Goal: Information Seeking & Learning: Learn about a topic

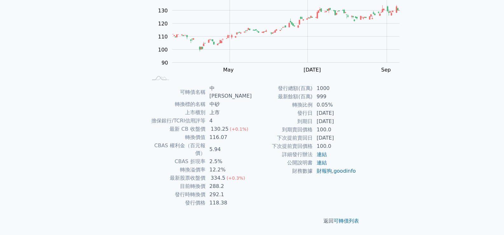
scroll to position [111, 0]
click at [425, 144] on div "可轉債列表 財務數據 可轉債列表 財務數據 登入／註冊 登入／註冊 可轉債列表 › 15601 中砂一 15601 中砂一 可轉債詳細資訊 Zoom Out …" at bounding box center [252, 80] width 504 height 310
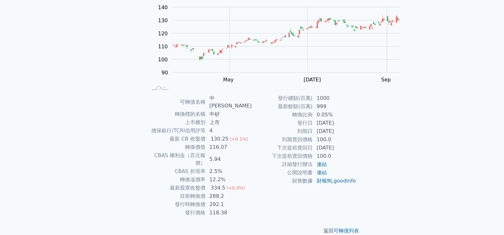
scroll to position [0, 0]
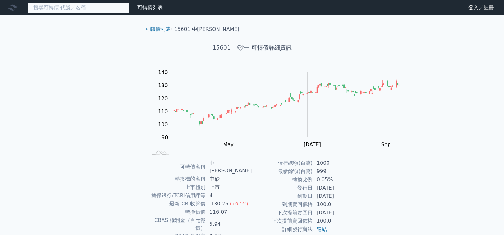
click at [96, 9] on input at bounding box center [79, 7] width 102 height 11
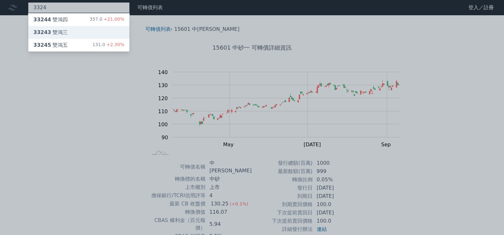
type input "3324"
click at [86, 39] on div "33243 雙鴻三" at bounding box center [78, 32] width 101 height 13
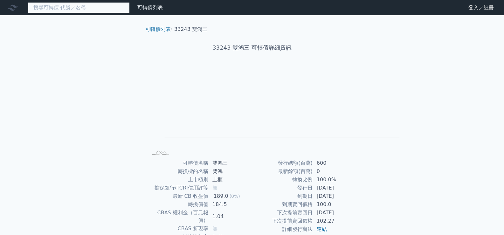
click at [110, 11] on input at bounding box center [79, 7] width 102 height 11
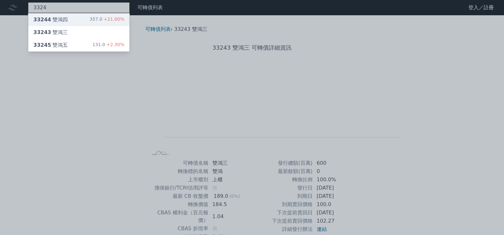
type input "3324"
click at [93, 24] on div "33244 雙鴻四 357.0 +21.00%" at bounding box center [78, 19] width 101 height 13
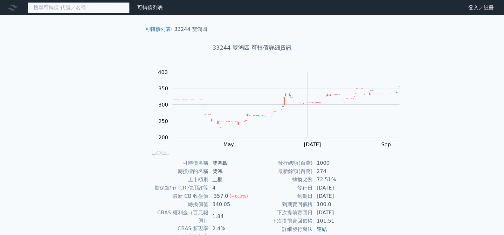
click at [130, 5] on input at bounding box center [79, 7] width 102 height 11
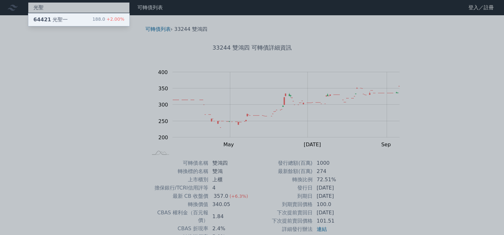
type input "光聖"
click at [87, 25] on div "64421 光聖一 188.0 +2.00%" at bounding box center [78, 19] width 101 height 13
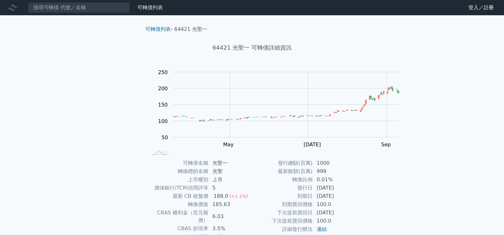
click at [450, 135] on div "可轉債列表 財務數據 可轉債列表 財務數據 登入／註冊 登入／註冊 可轉債列表 › 64421 光聖一 64421 光聖一 可轉債詳細資訊 Zoom Out …" at bounding box center [252, 151] width 504 height 302
click at [130, 11] on input at bounding box center [79, 7] width 102 height 11
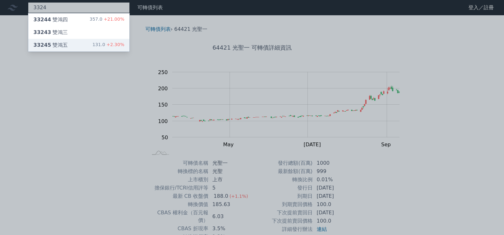
type input "3324"
click at [101, 51] on div "33245 雙鴻五 131.0 +2.30%" at bounding box center [78, 45] width 101 height 13
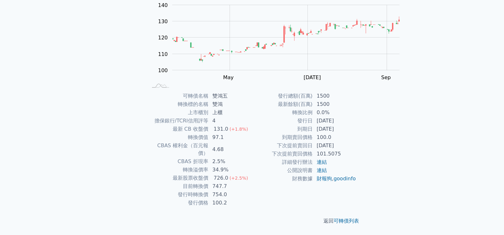
scroll to position [95, 0]
click at [430, 181] on div "可轉債列表 財務數據 可轉債列表 財務數據 登入／註冊 登入／註冊 可轉債列表 › 33245 雙鴻五 33245 雙鴻五 可轉債詳細資訊 Zoom Out …" at bounding box center [252, 84] width 504 height 302
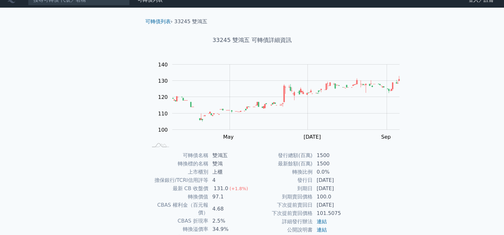
scroll to position [0, 0]
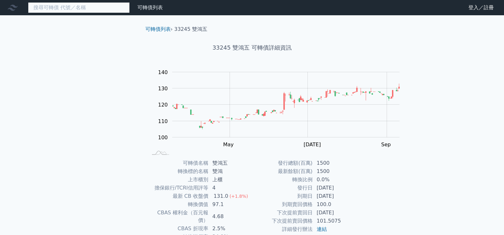
click at [118, 10] on input at bounding box center [79, 7] width 102 height 11
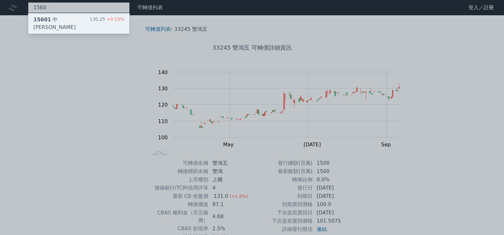
type input "1560"
click at [110, 26] on div "15601 中砂一 130.25 +0.15%" at bounding box center [78, 23] width 101 height 20
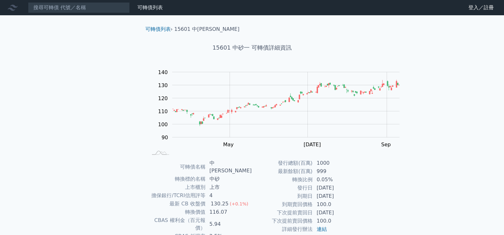
click at [411, 129] on div "可轉債列表 財務數據 可轉債列表 財務數據 登入／註冊 登入／註冊 可轉債列表 › 15601 中砂一 15601 中砂一 可轉債詳細資訊 Zoom Out …" at bounding box center [252, 155] width 504 height 310
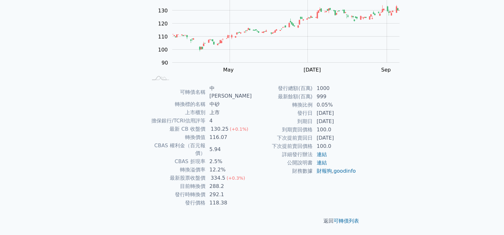
scroll to position [16, 0]
